Goal: Information Seeking & Learning: Learn about a topic

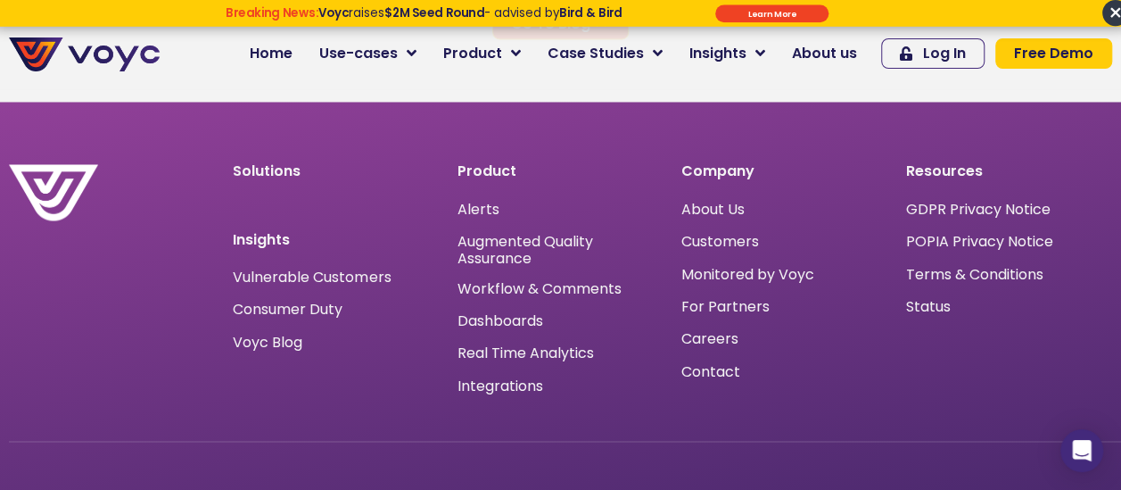
scroll to position [11529, 0]
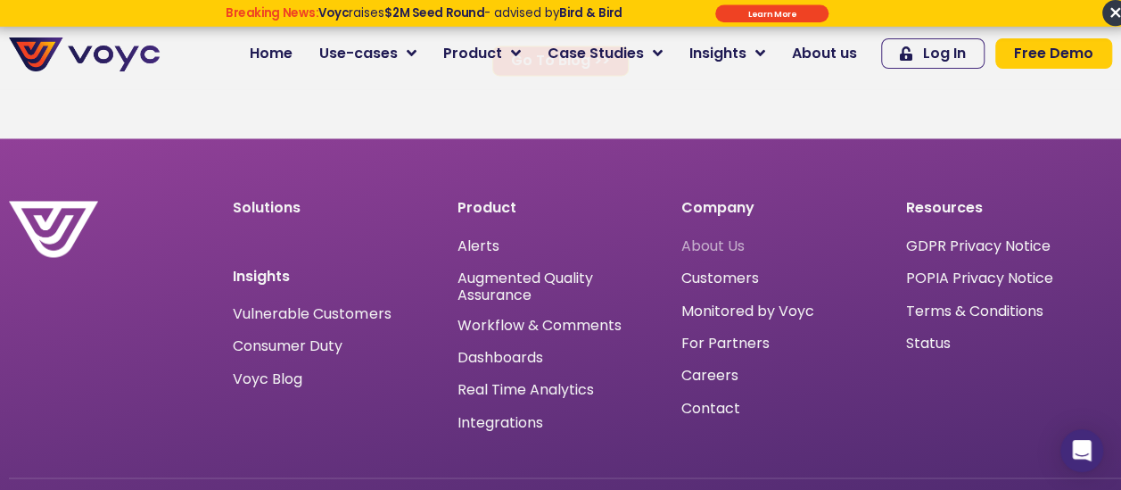
click at [715, 245] on span "About Us" at bounding box center [713, 245] width 63 height 0
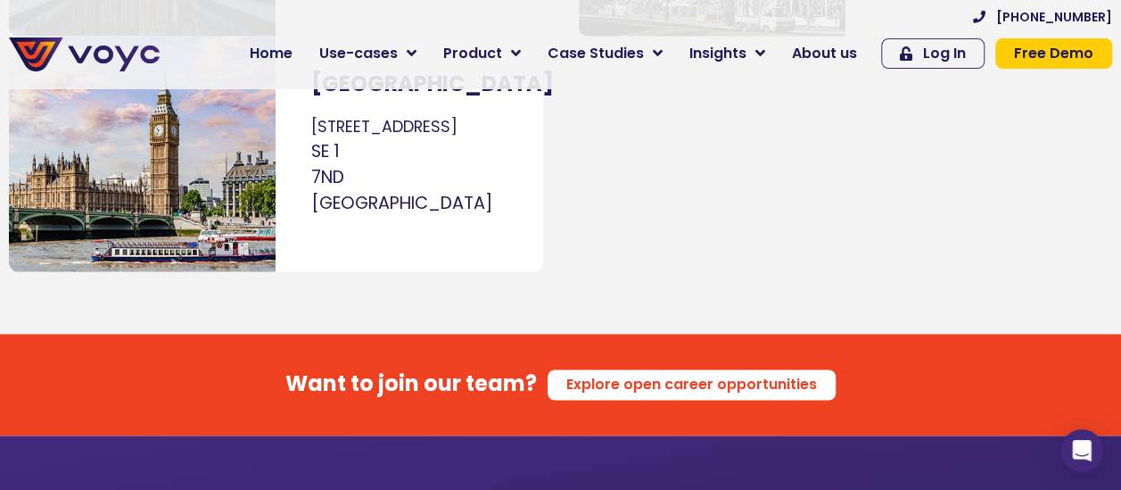
scroll to position [11509, 0]
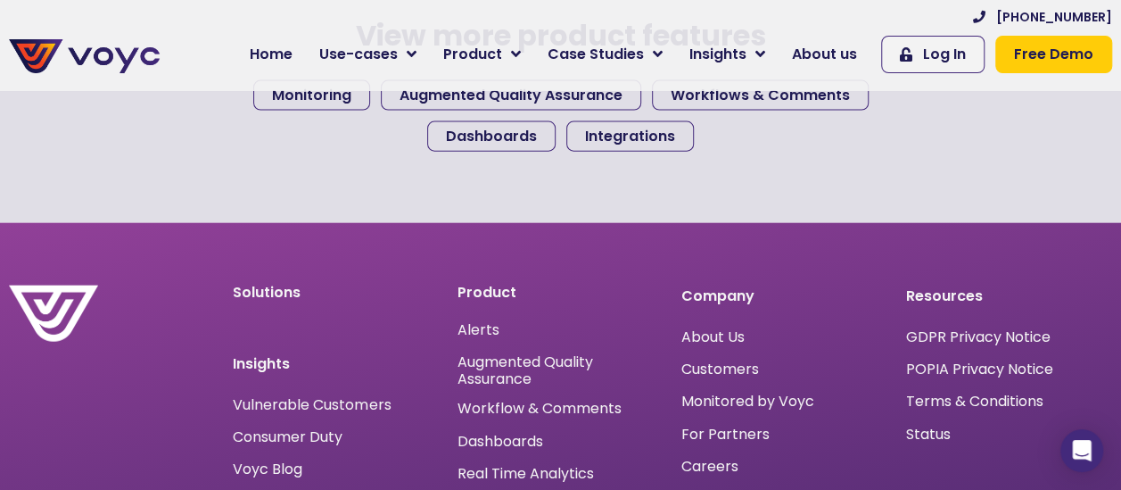
scroll to position [2052, 0]
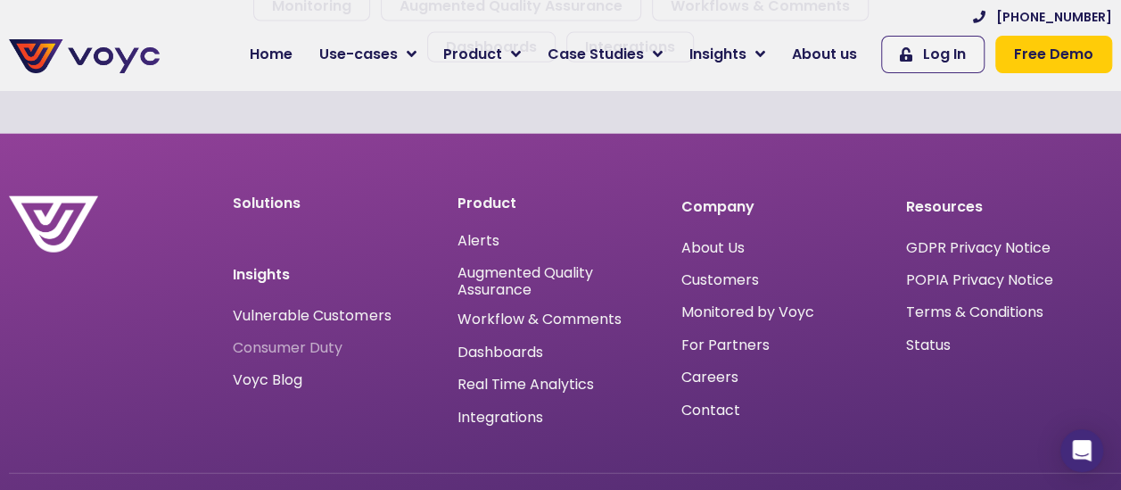
click at [311, 346] on span "Consumer Duty" at bounding box center [288, 348] width 110 height 14
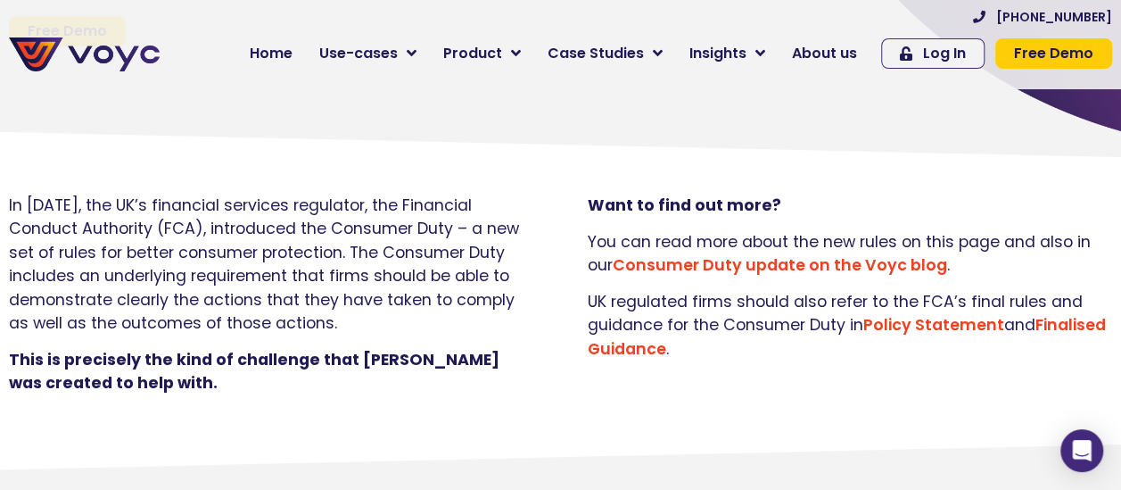
scroll to position [357, 0]
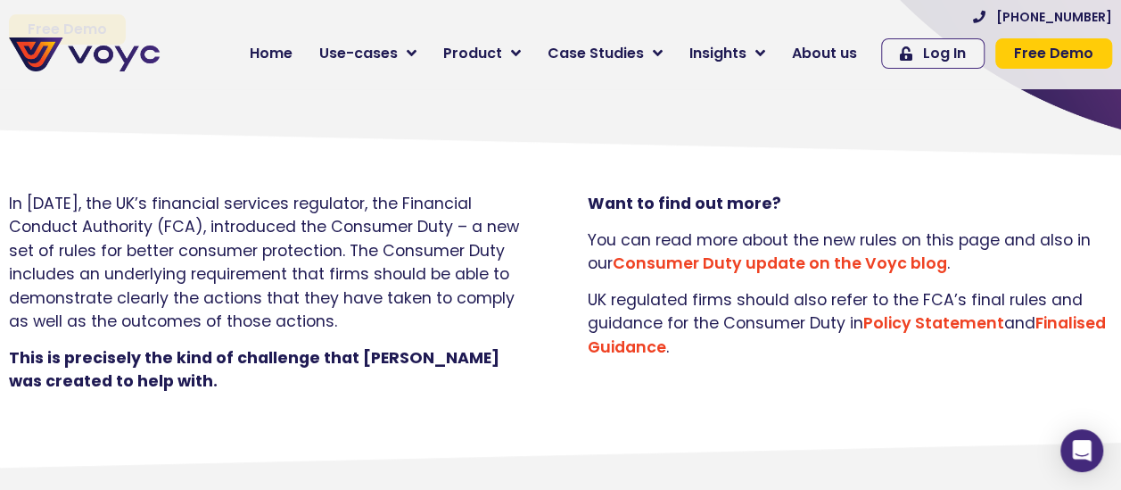
click at [823, 274] on link "Consumer Duty update on the Voyc blog" at bounding box center [780, 262] width 335 height 21
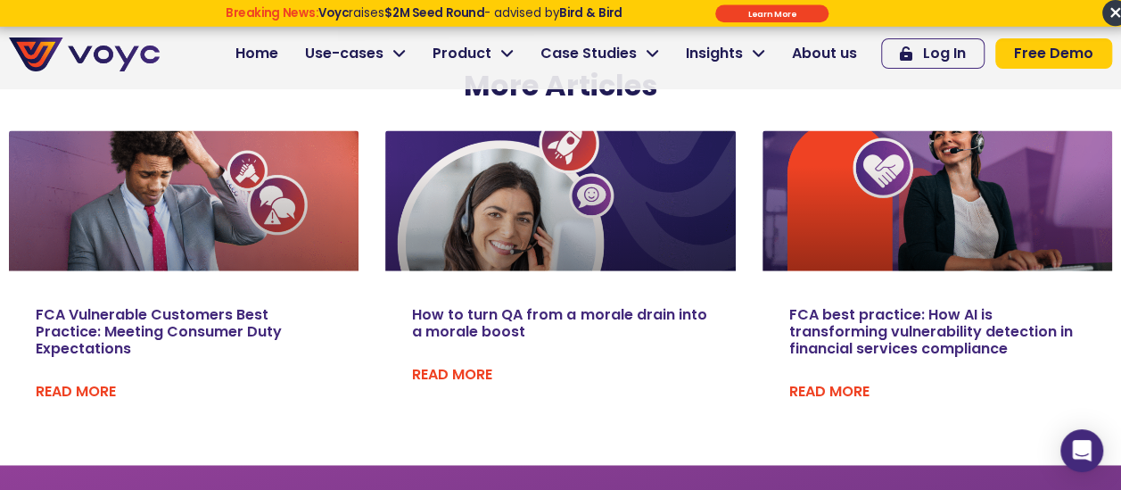
scroll to position [7940, 0]
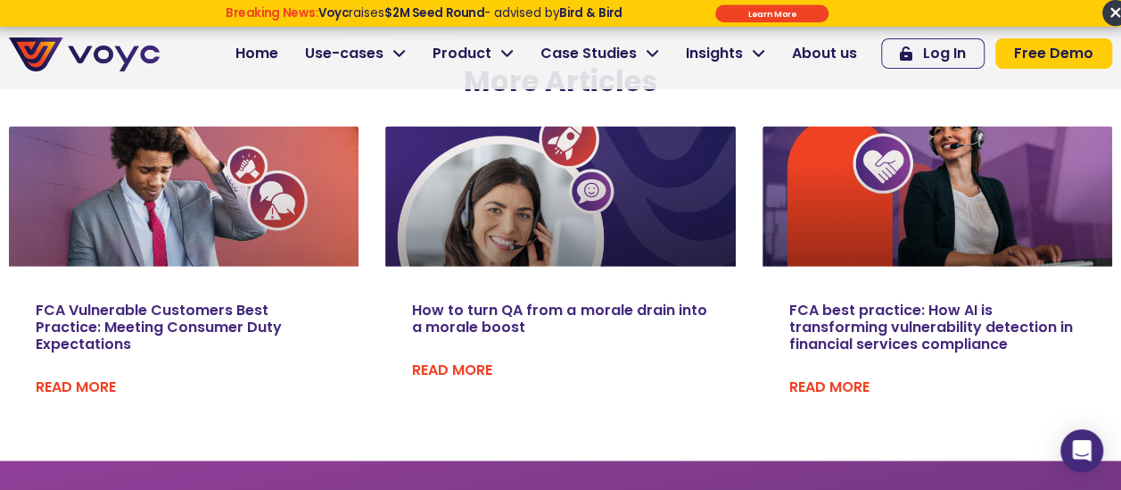
click at [107, 300] on link "FCA Vulnerable Customers Best Practice: Meeting Consumer Duty Expectations" at bounding box center [159, 327] width 246 height 54
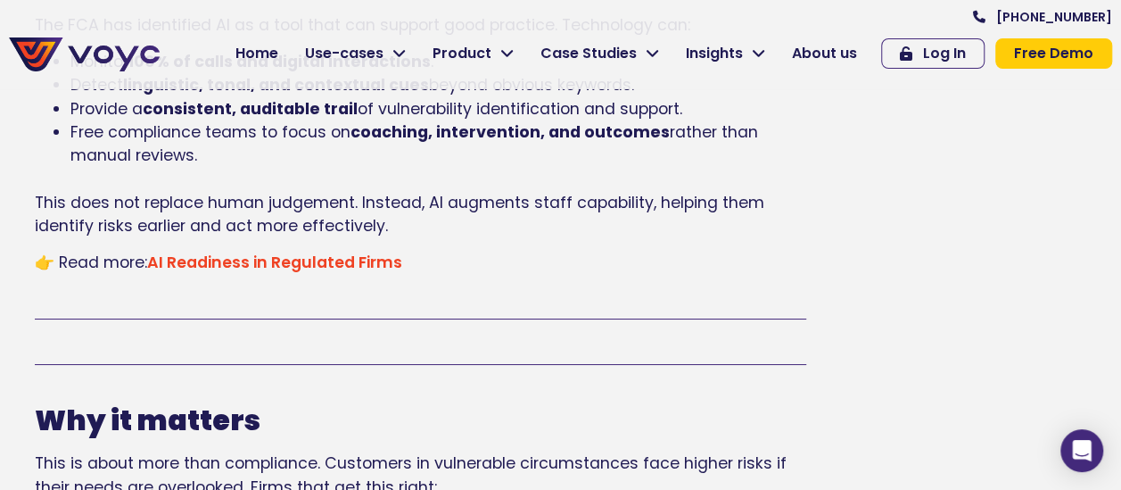
scroll to position [3212, 0]
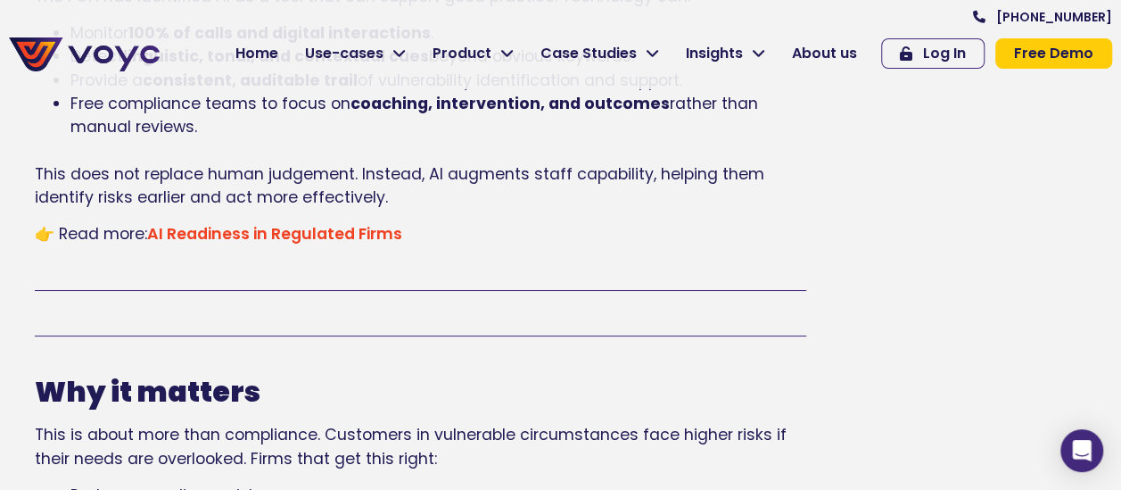
click at [290, 223] on link "AI Readiness in Regulated Firms" at bounding box center [274, 233] width 255 height 21
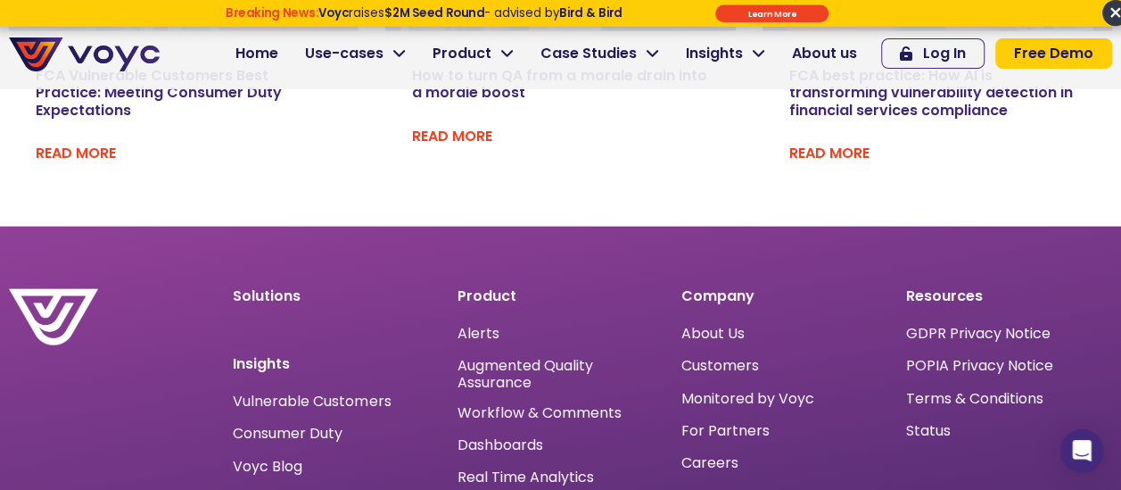
scroll to position [5353, 0]
